Goal: Task Accomplishment & Management: Manage account settings

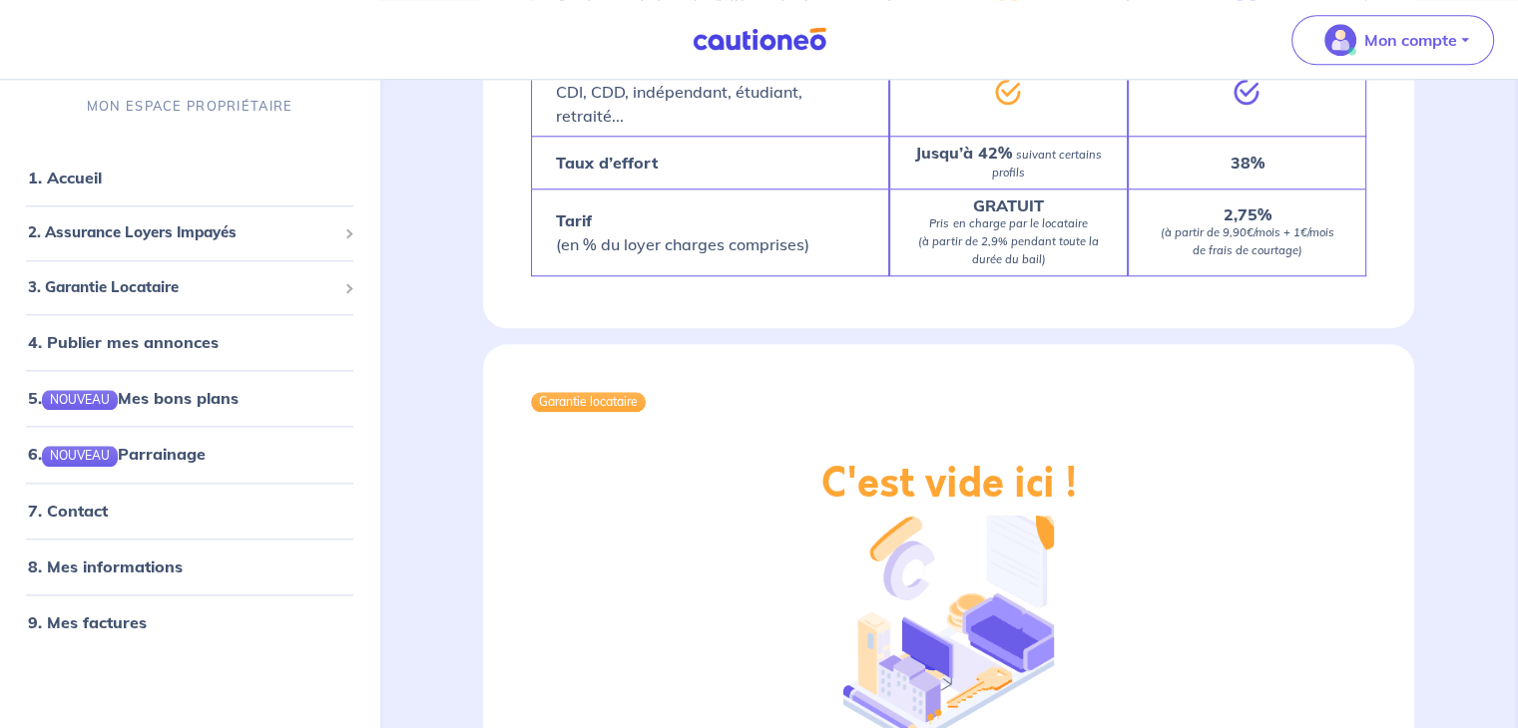
scroll to position [2001, 0]
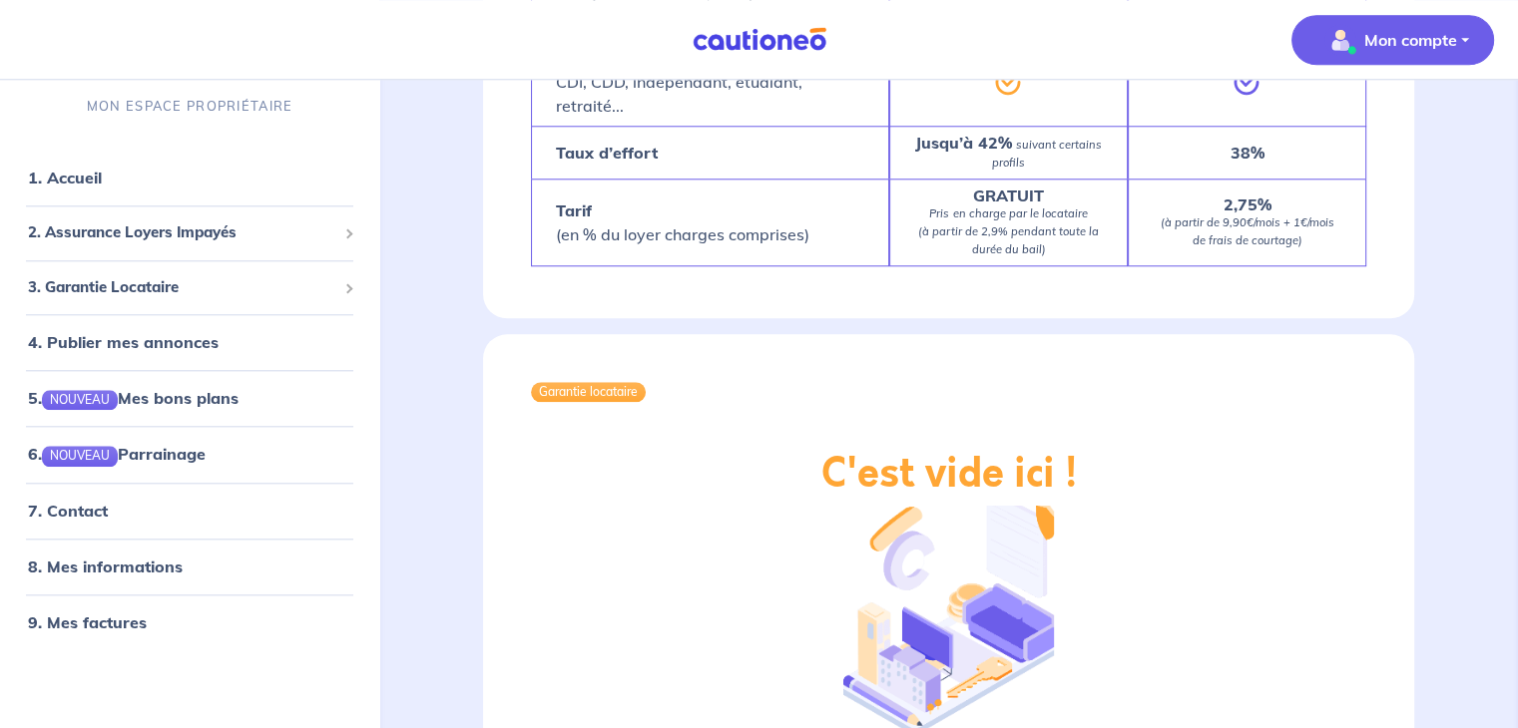
click at [1414, 41] on p "Mon compte" at bounding box center [1410, 40] width 93 height 24
click at [1369, 110] on link "Mes informations" at bounding box center [1372, 124] width 161 height 32
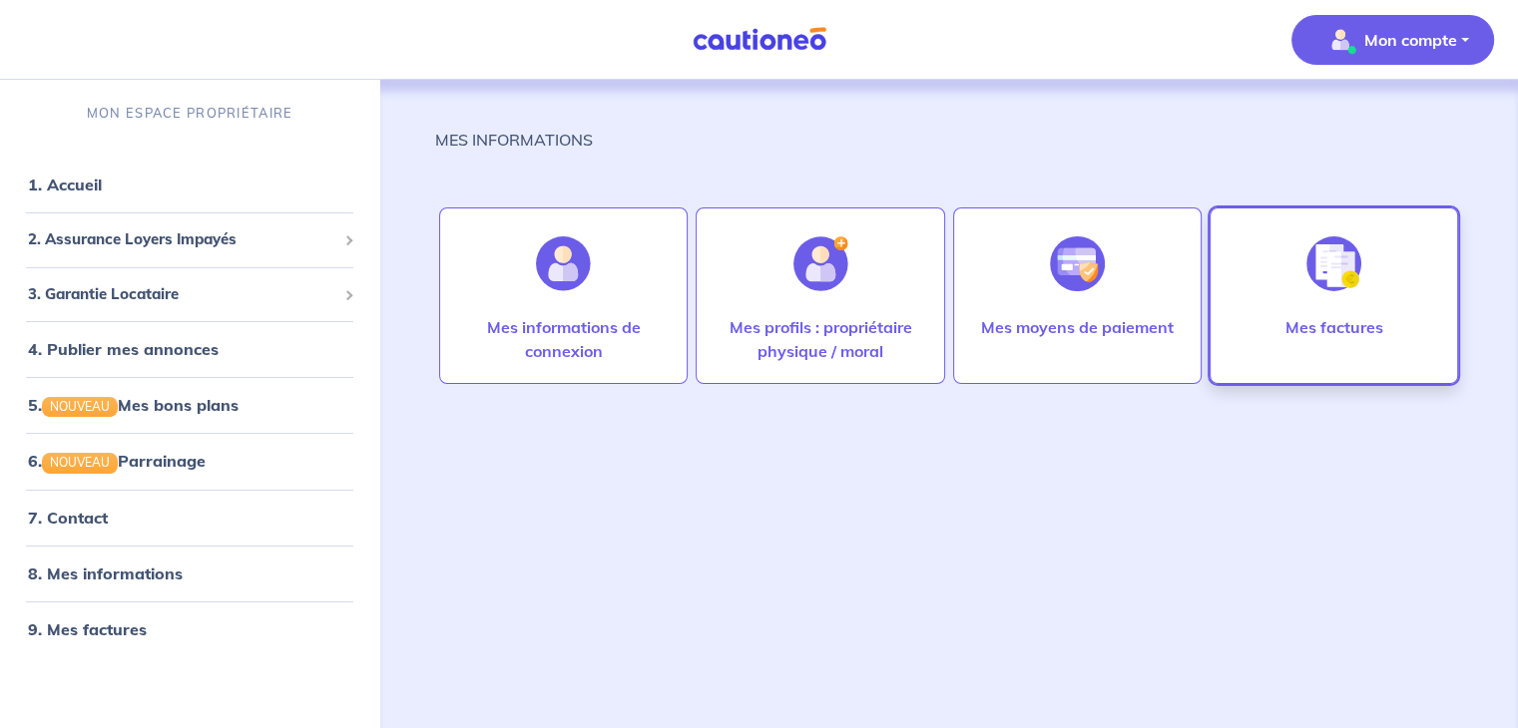
click at [1315, 279] on img at bounding box center [1333, 263] width 55 height 55
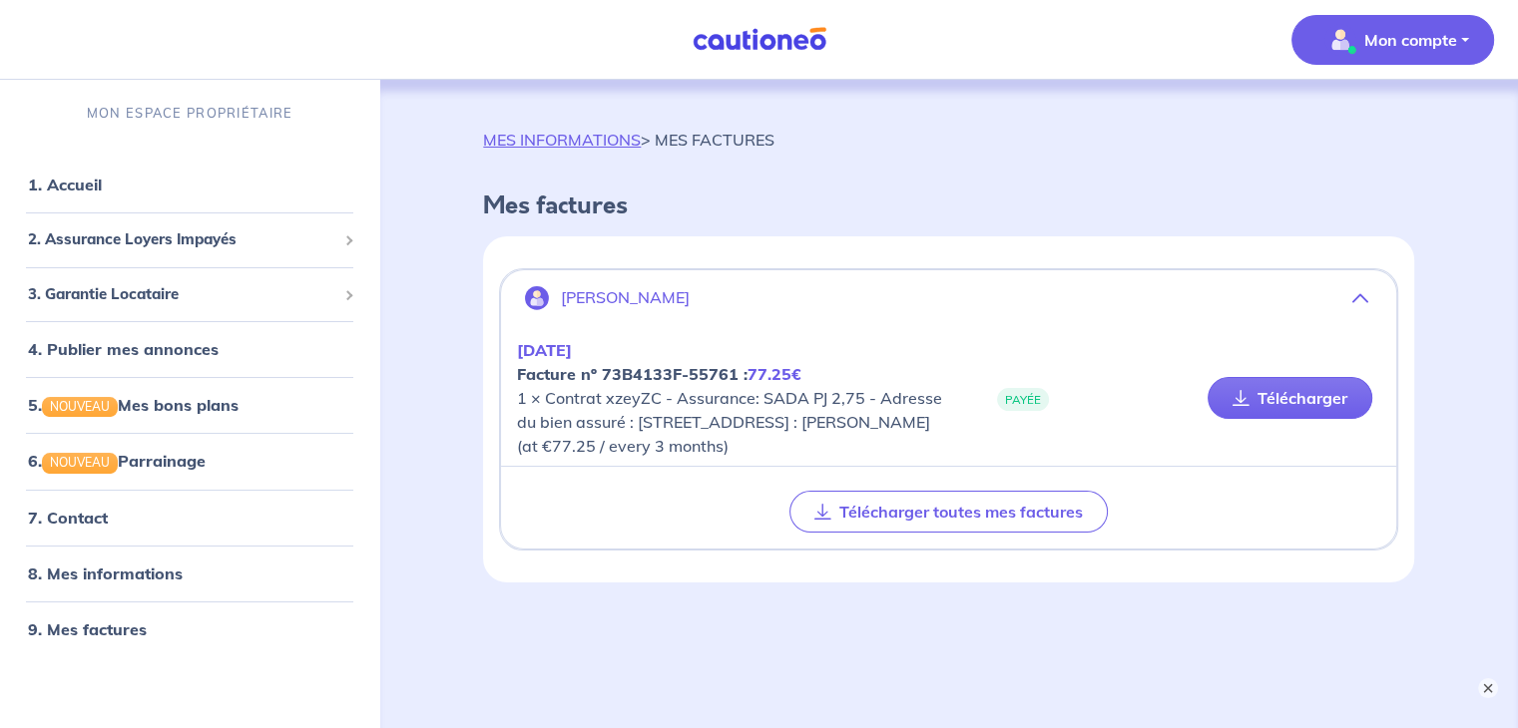
scroll to position [87, 0]
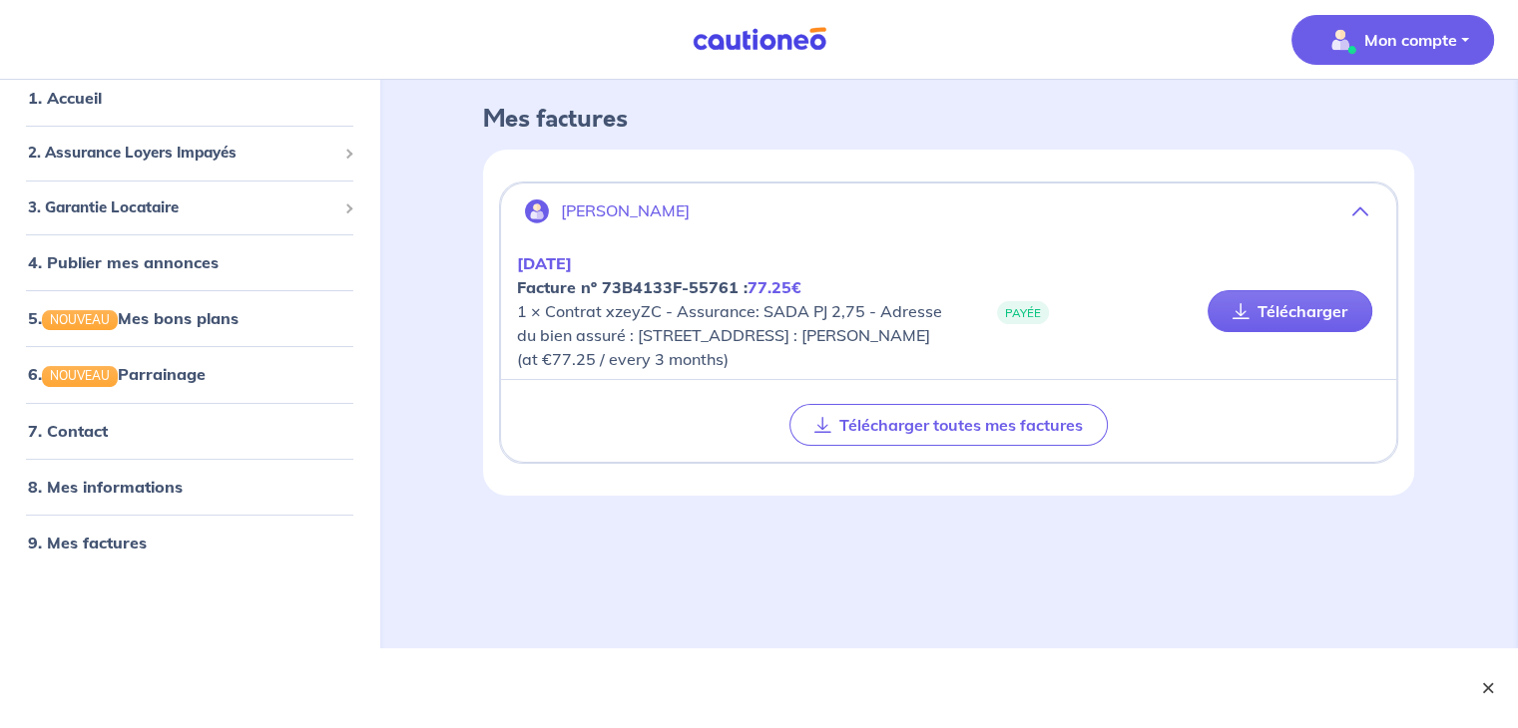
click at [1487, 686] on button "×" at bounding box center [1488, 688] width 24 height 24
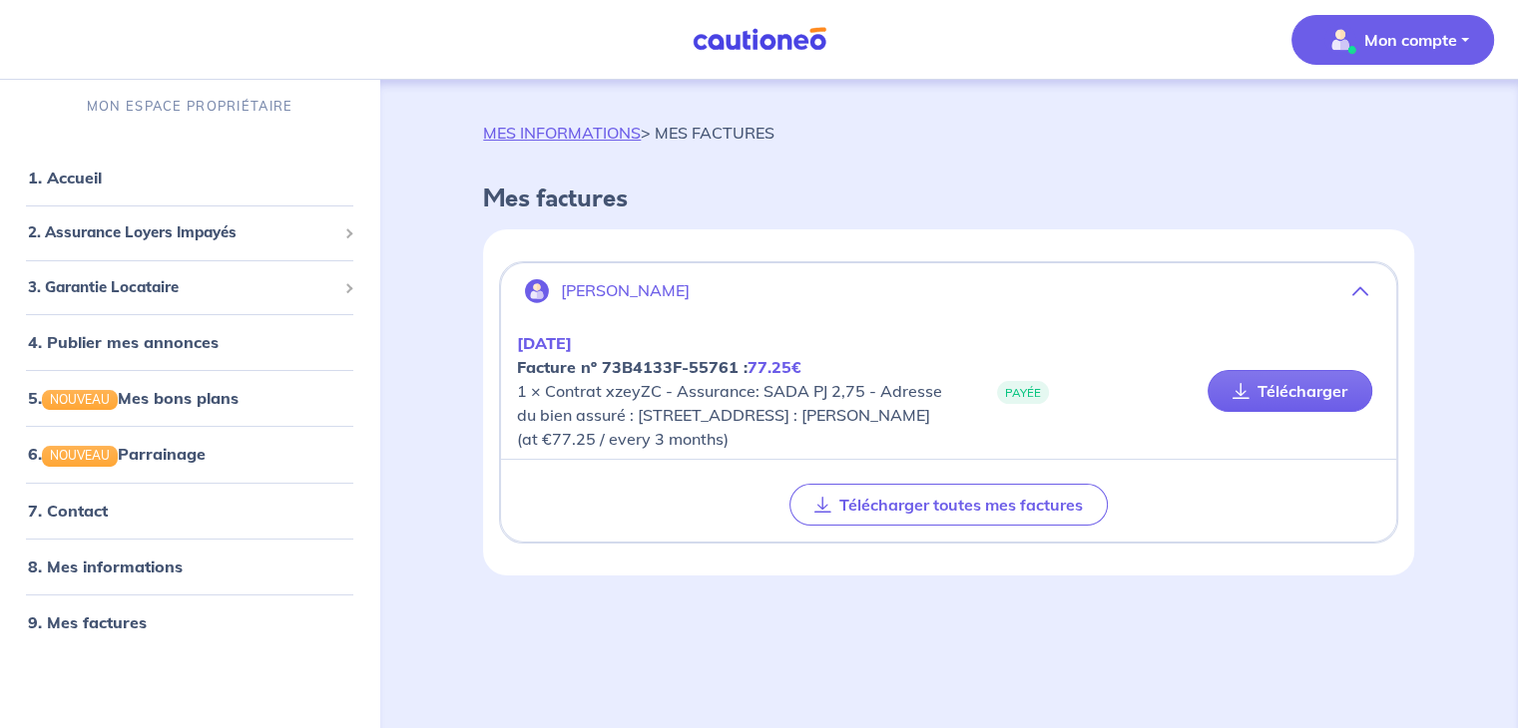
scroll to position [7, 0]
click at [124, 568] on link "8. Mes informations" at bounding box center [102, 567] width 149 height 20
